Goal: Task Accomplishment & Management: Use online tool/utility

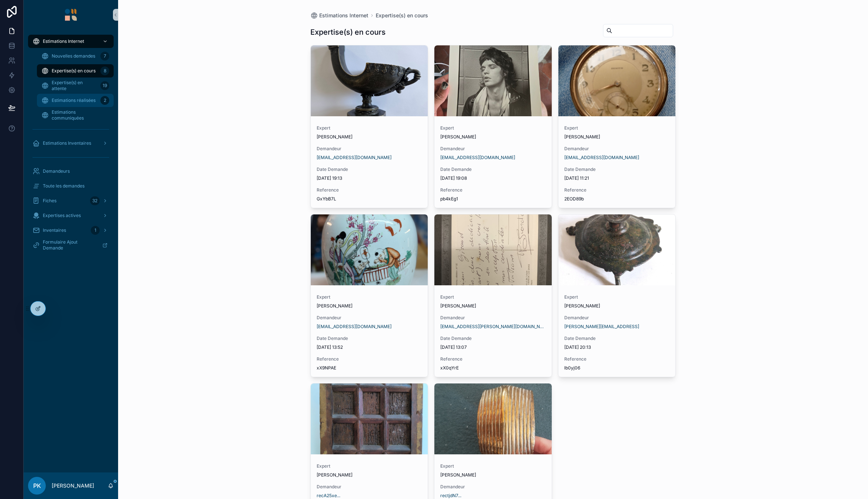
click at [76, 97] on span "Estimations réalisées" at bounding box center [74, 100] width 44 height 6
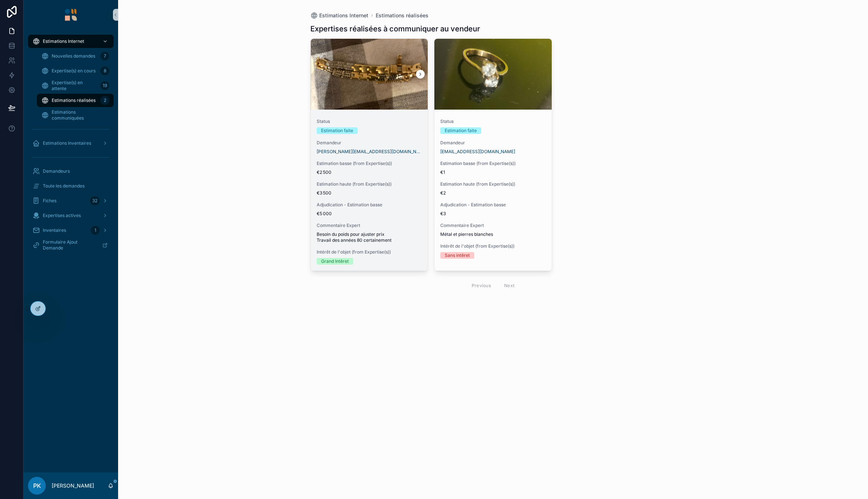
click at [406, 169] on div "Estimation basse (from Expertise(s)) €2 500" at bounding box center [370, 168] width 106 height 15
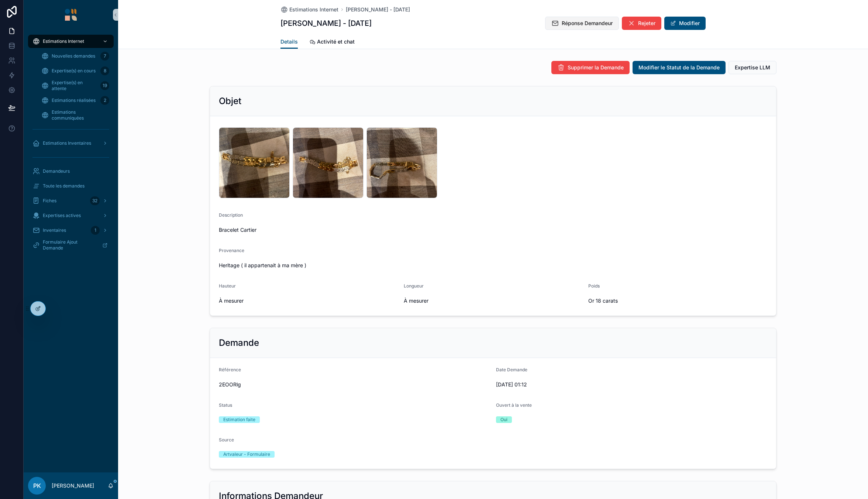
click at [579, 25] on span "Réponse Demandeur" at bounding box center [587, 23] width 51 height 7
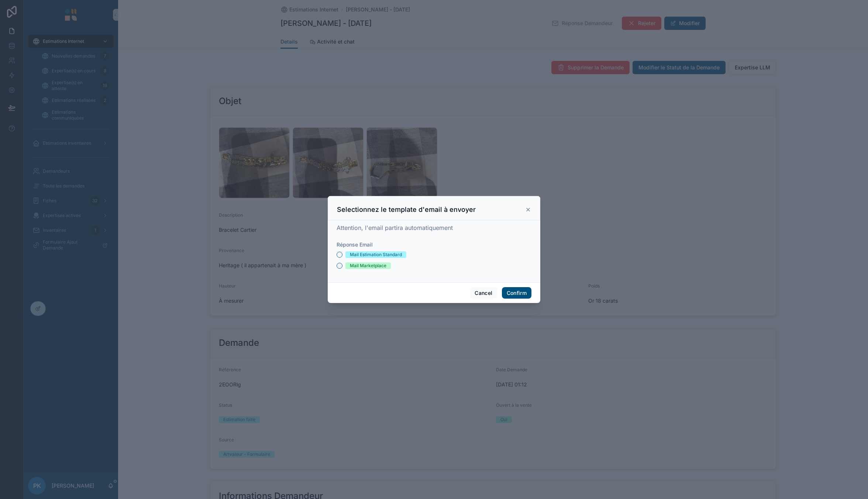
click at [391, 252] on div "Mail Estimation Standard" at bounding box center [376, 254] width 52 height 7
click at [342, 252] on button "Mail Estimation Standard" at bounding box center [339, 255] width 6 height 6
click at [521, 292] on button "Confirm" at bounding box center [517, 293] width 30 height 12
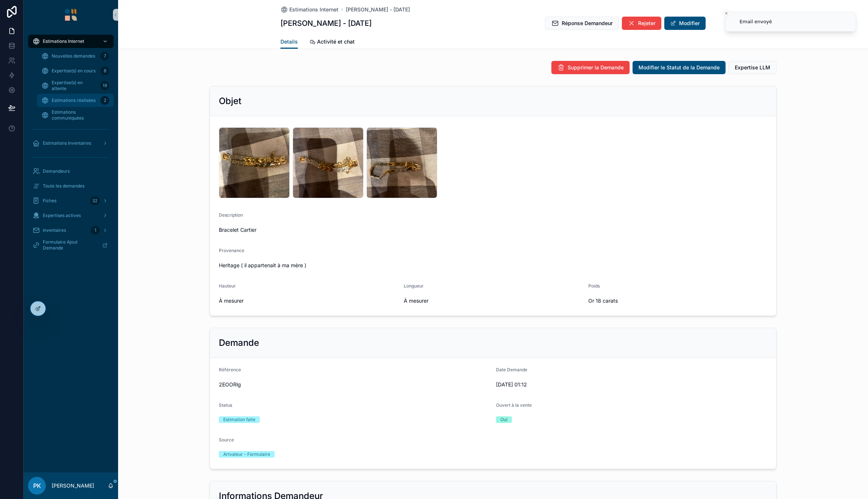
click at [73, 104] on div "Estimations réalisées 2" at bounding box center [75, 100] width 68 height 12
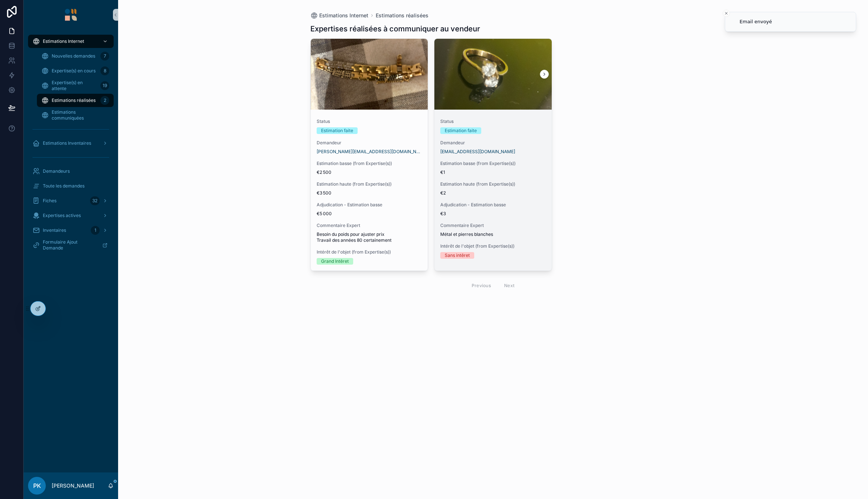
click at [501, 137] on div "Status Estimation faite Demandeur [EMAIL_ADDRESS][DOMAIN_NAME] Estimation basse…" at bounding box center [492, 189] width 117 height 152
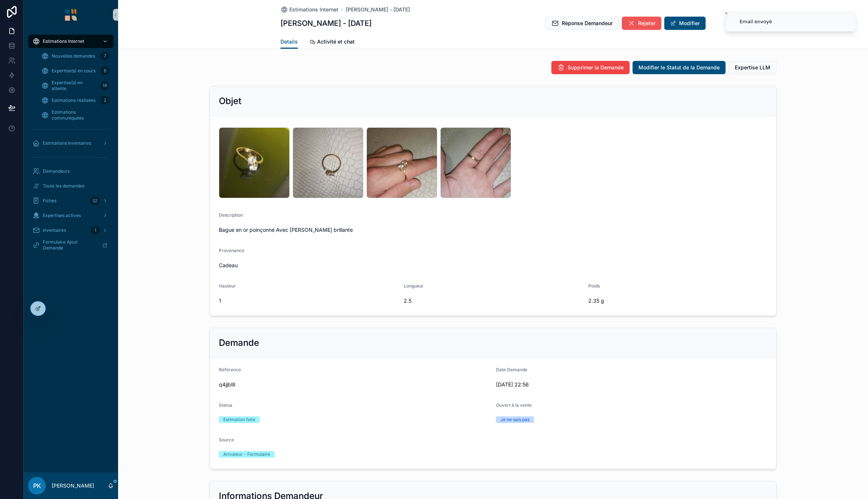
click at [642, 24] on span "Rejeter" at bounding box center [646, 23] width 17 height 7
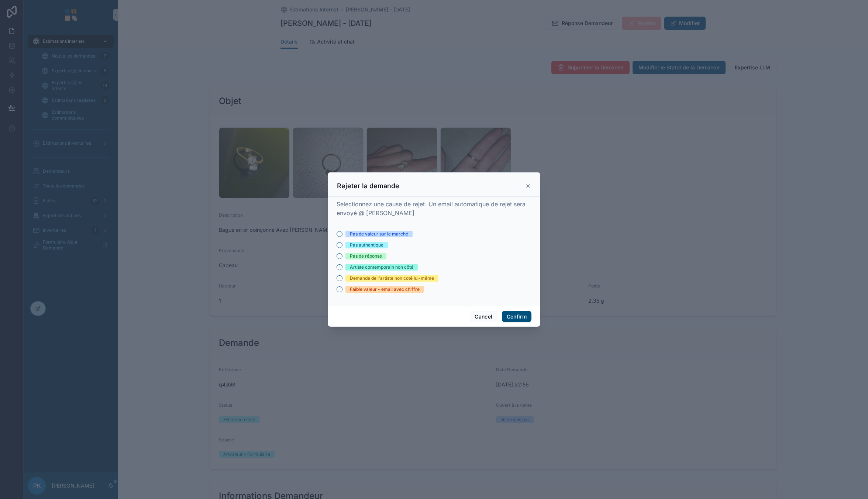
click at [374, 231] on div "Pas de valeur sur le marché" at bounding box center [379, 234] width 58 height 7
click at [342, 231] on button "Pas de valeur sur le marché" at bounding box center [339, 234] width 6 height 6
click at [512, 320] on button "Confirm" at bounding box center [517, 317] width 30 height 12
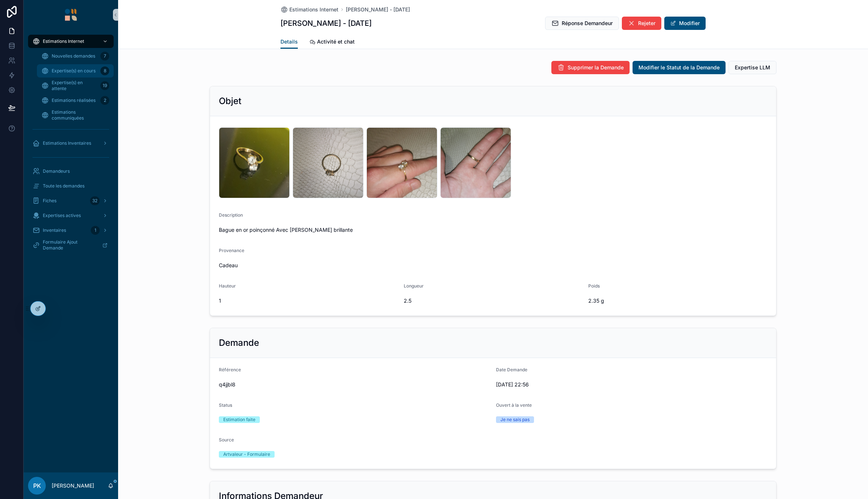
click at [73, 70] on span "Expertise(s) en cours" at bounding box center [74, 71] width 44 height 6
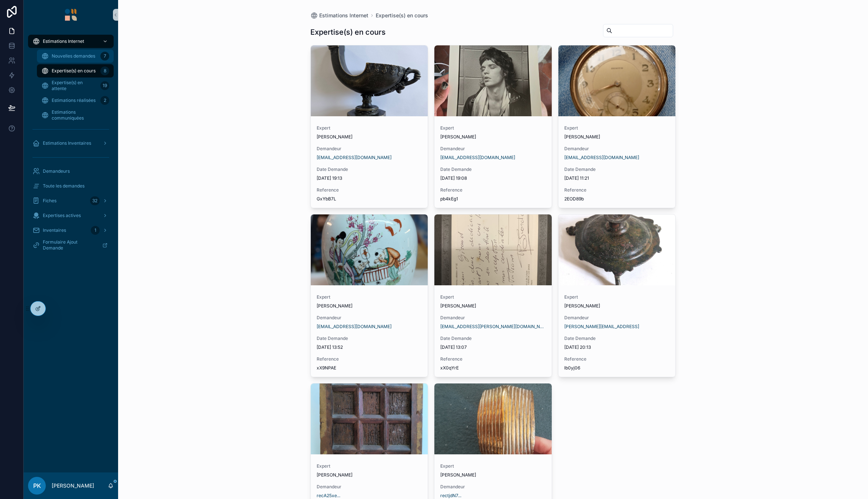
click at [77, 55] on span "Nouvelles demandes" at bounding box center [74, 56] width 44 height 6
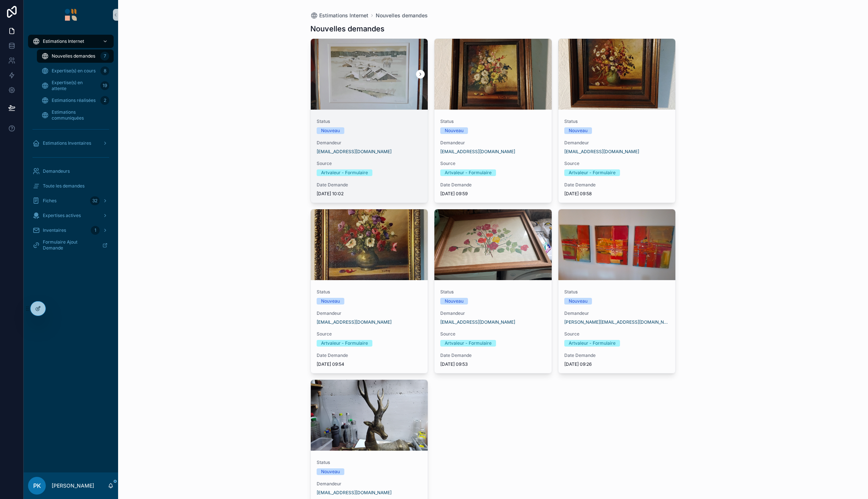
click at [388, 141] on span "Demandeur" at bounding box center [370, 143] width 106 height 6
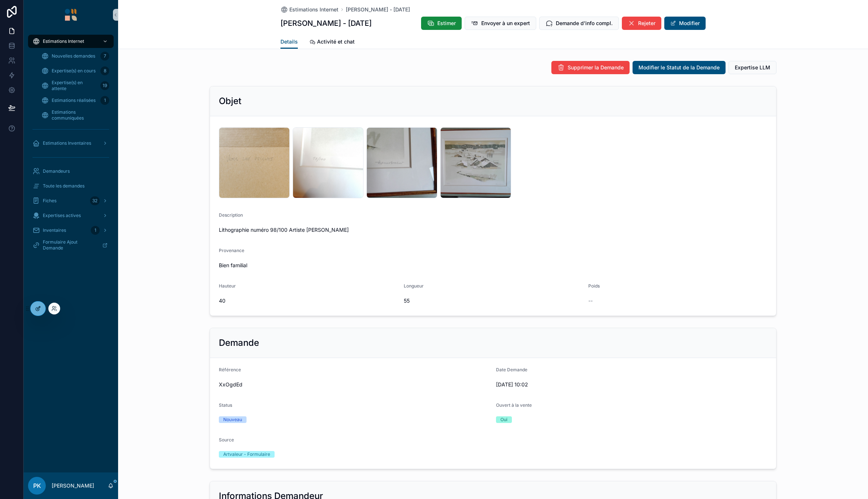
click at [39, 304] on div at bounding box center [38, 308] width 15 height 14
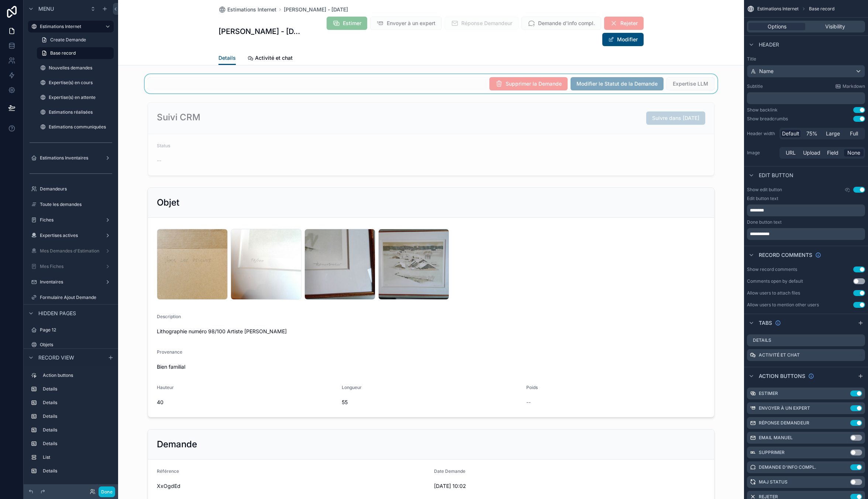
click at [462, 91] on div "scrollable content" at bounding box center [431, 83] width 626 height 19
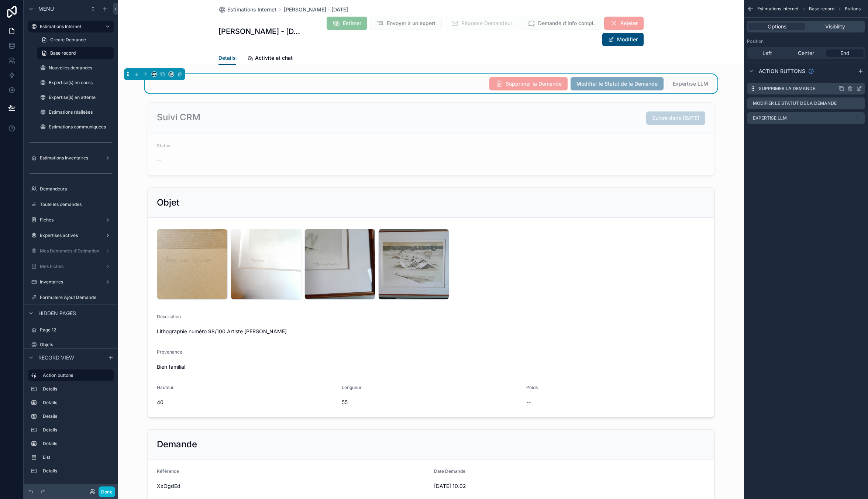
click at [858, 88] on icon "scrollable content" at bounding box center [859, 89] width 6 height 6
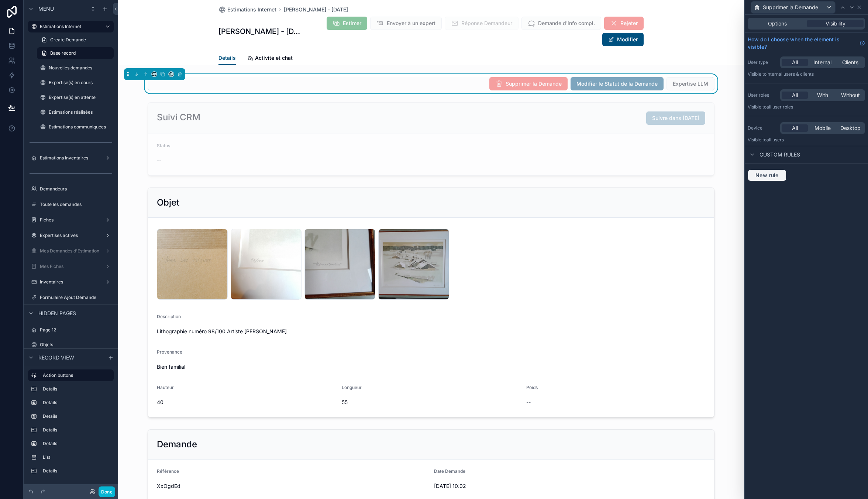
click at [773, 171] on button "New rule" at bounding box center [767, 175] width 39 height 12
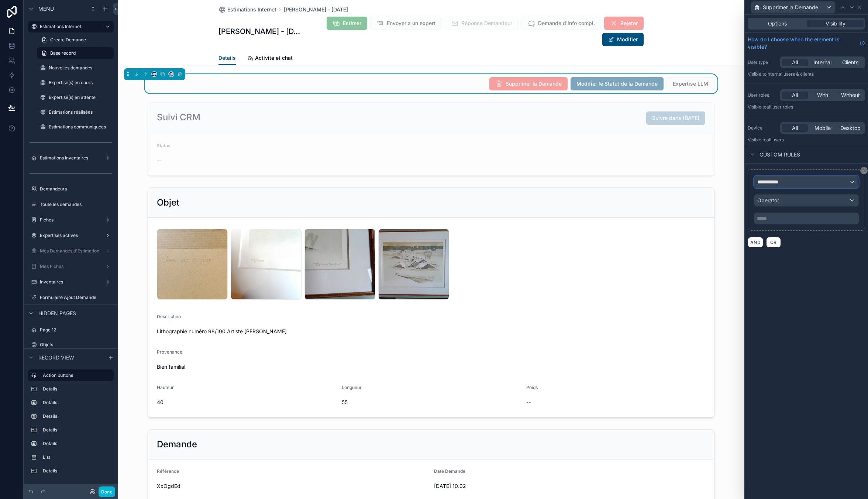
click at [773, 182] on span "**********" at bounding box center [770, 181] width 27 height 7
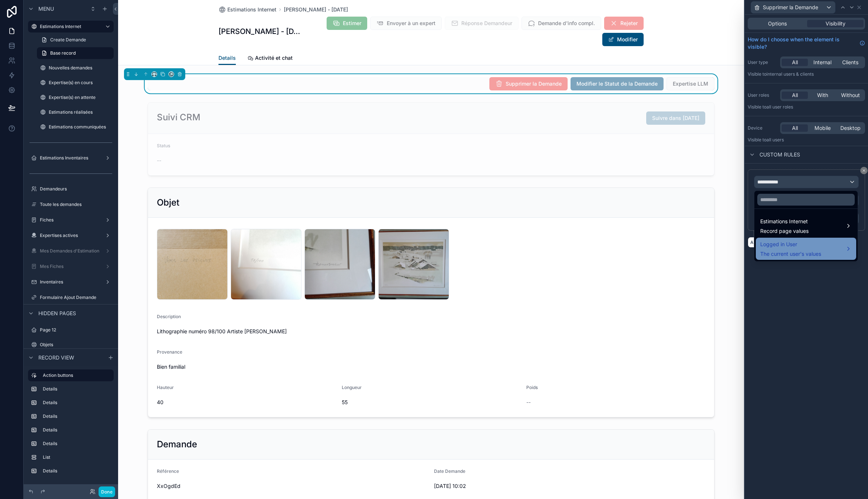
click at [779, 242] on span "Logged in User" at bounding box center [790, 244] width 61 height 9
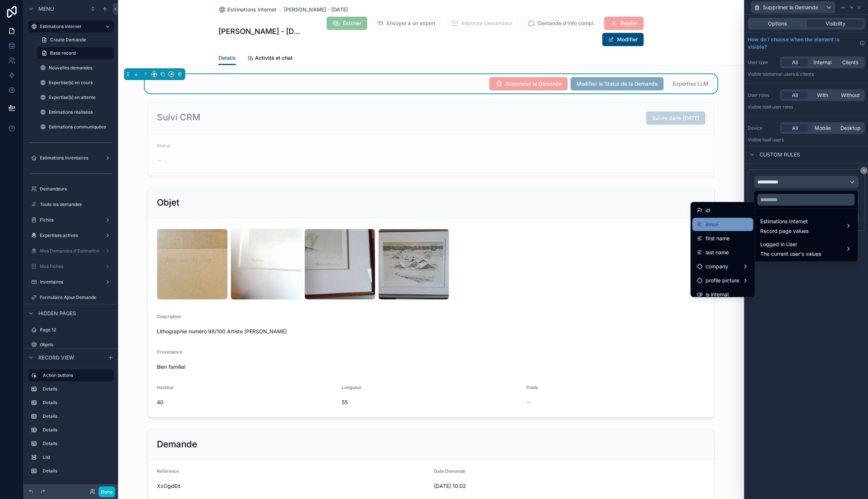
click at [723, 225] on div "email" at bounding box center [723, 224] width 52 height 9
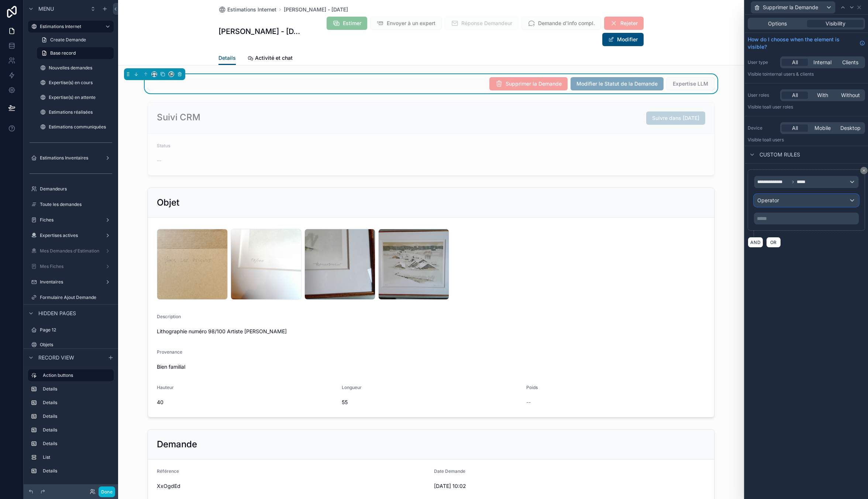
click at [793, 196] on div "Operator" at bounding box center [806, 200] width 104 height 12
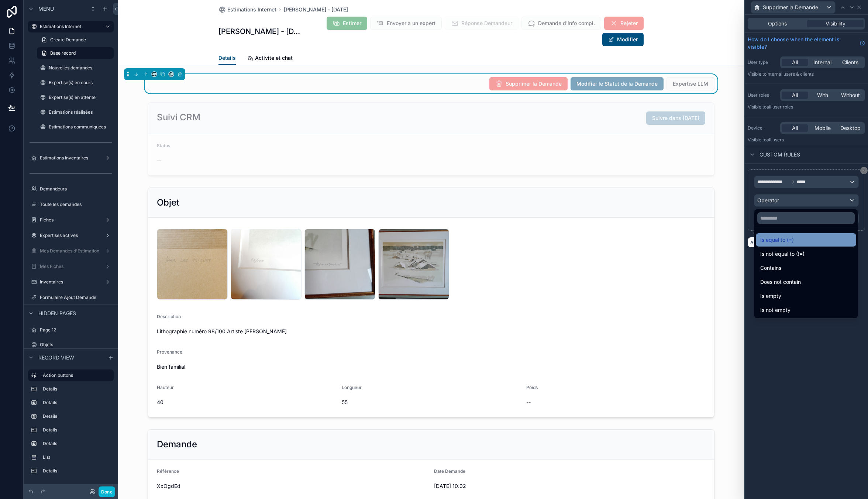
click at [778, 242] on span "Is equal to (=)" at bounding box center [777, 239] width 34 height 9
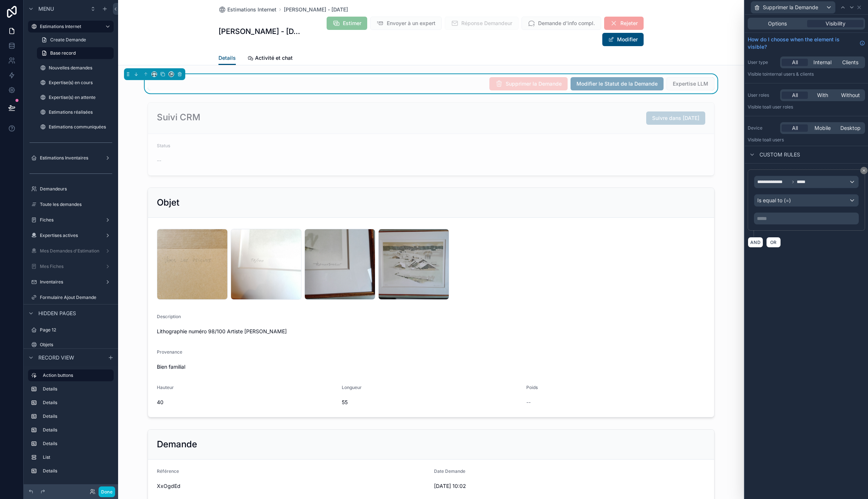
click at [783, 218] on p "***** ﻿" at bounding box center [807, 218] width 100 height 7
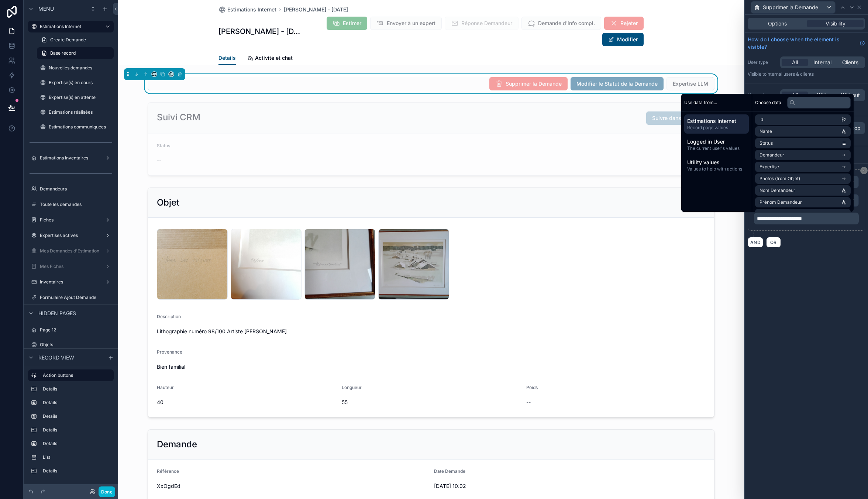
click at [786, 328] on div "**********" at bounding box center [806, 257] width 123 height 484
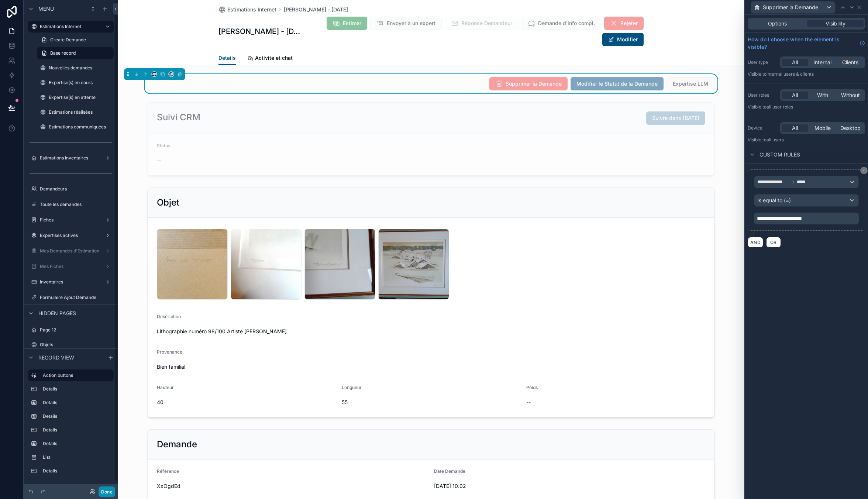
click at [106, 487] on button "Done" at bounding box center [107, 491] width 17 height 11
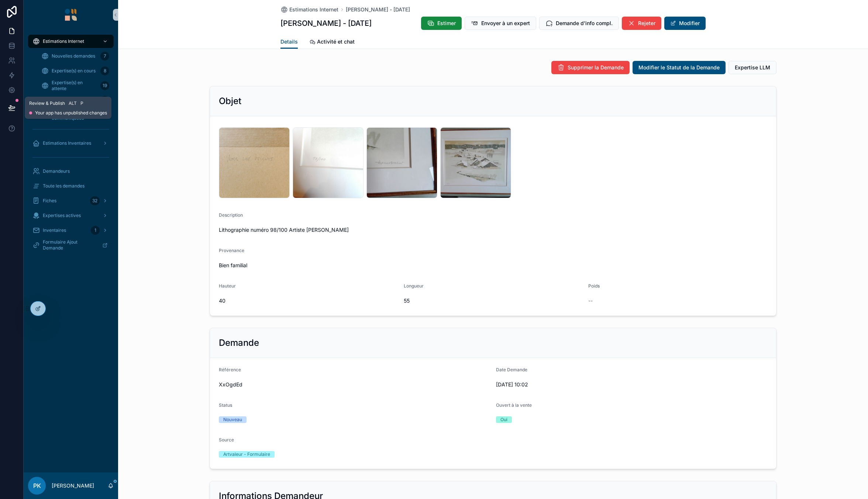
click at [17, 102] on button at bounding box center [12, 107] width 16 height 21
click at [13, 111] on icon at bounding box center [12, 111] width 6 height 0
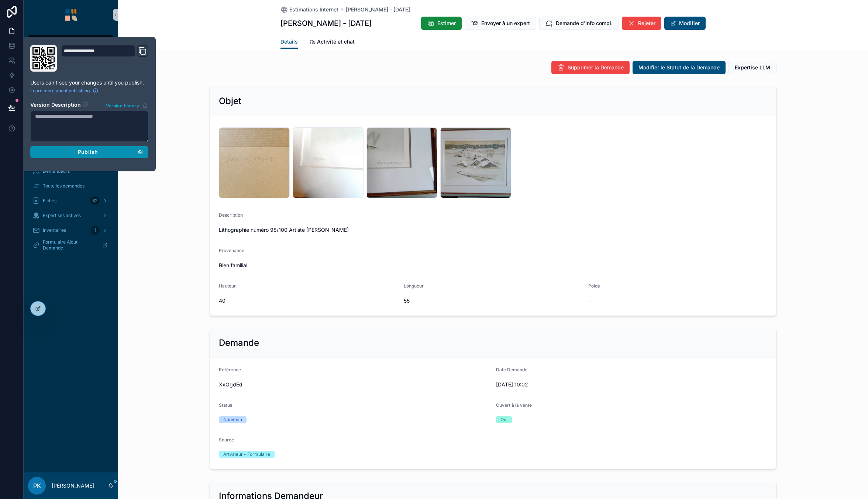
click at [49, 146] on button "Publish" at bounding box center [89, 152] width 118 height 12
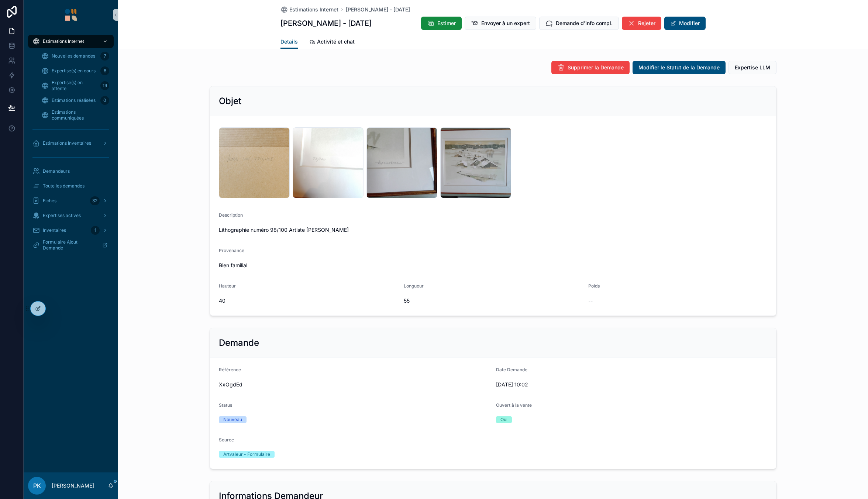
drag, startPoint x: 827, startPoint y: 185, endPoint x: 719, endPoint y: 158, distance: 111.8
click at [827, 185] on div "Objet 1000008313 .jpg 1000008312 .jpg 1000008311 .jpg 1000008310 .jpg Descripti…" at bounding box center [493, 201] width 750 height 236
